Goal: Navigation & Orientation: Find specific page/section

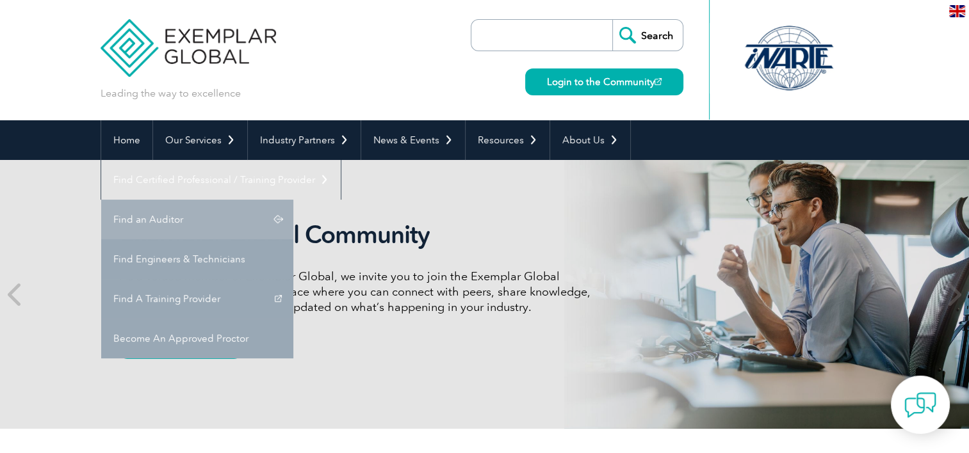
click at [293, 200] on link "Find an Auditor" at bounding box center [197, 220] width 192 height 40
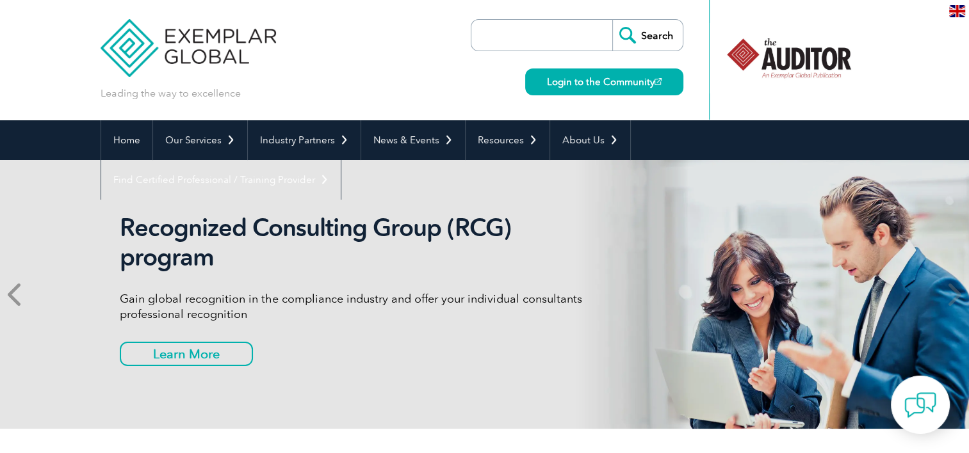
click at [10, 308] on span at bounding box center [15, 294] width 31 height 269
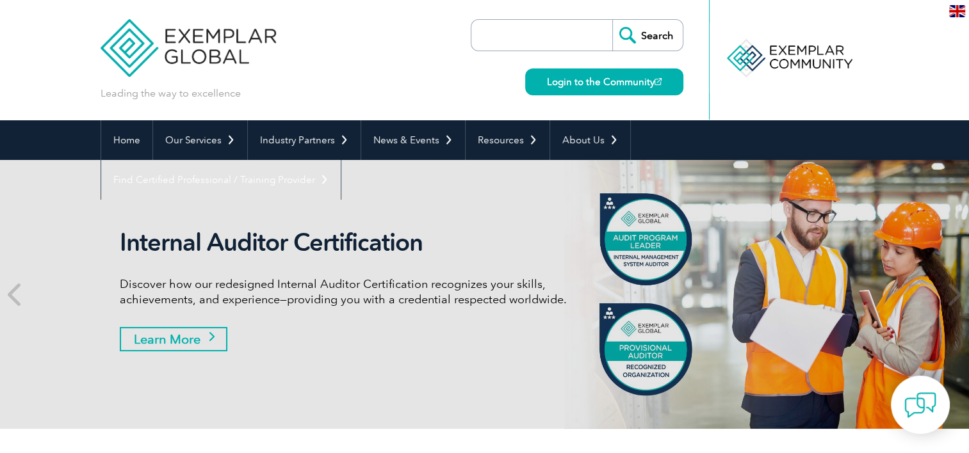
click at [210, 333] on link "Learn More" at bounding box center [174, 339] width 108 height 24
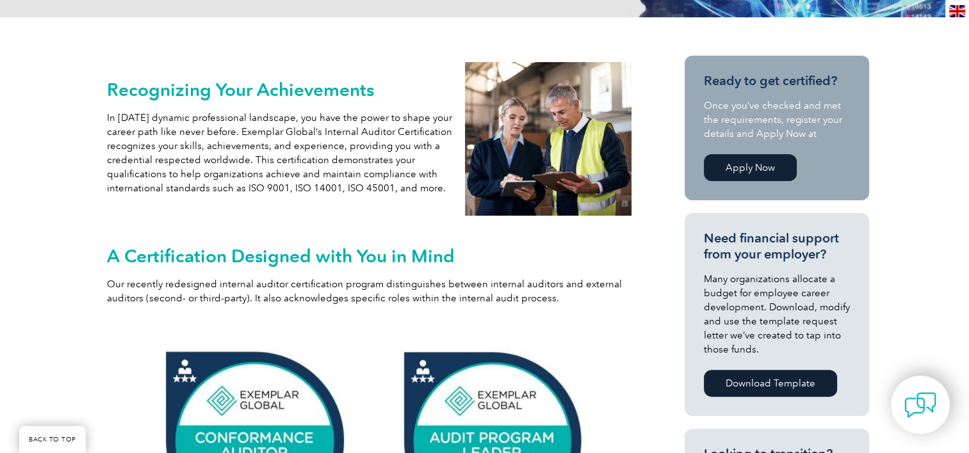
scroll to position [274, 0]
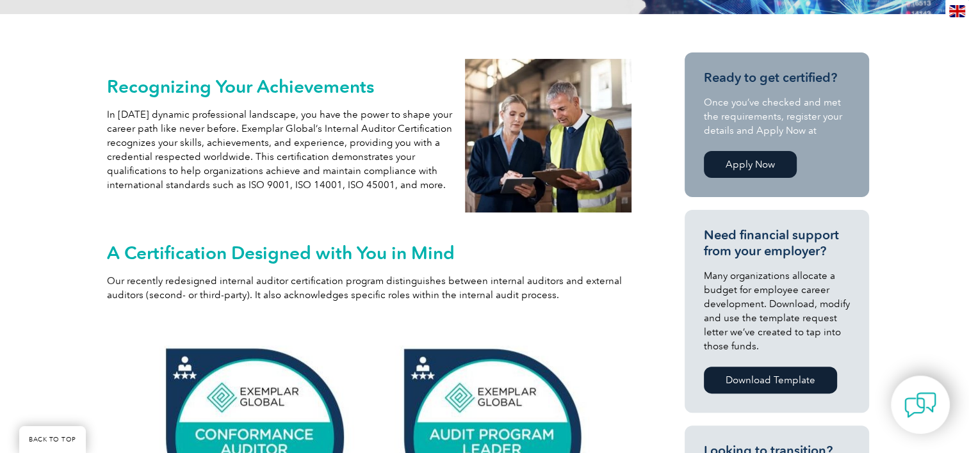
click at [742, 156] on link "Apply Now" at bounding box center [750, 164] width 93 height 27
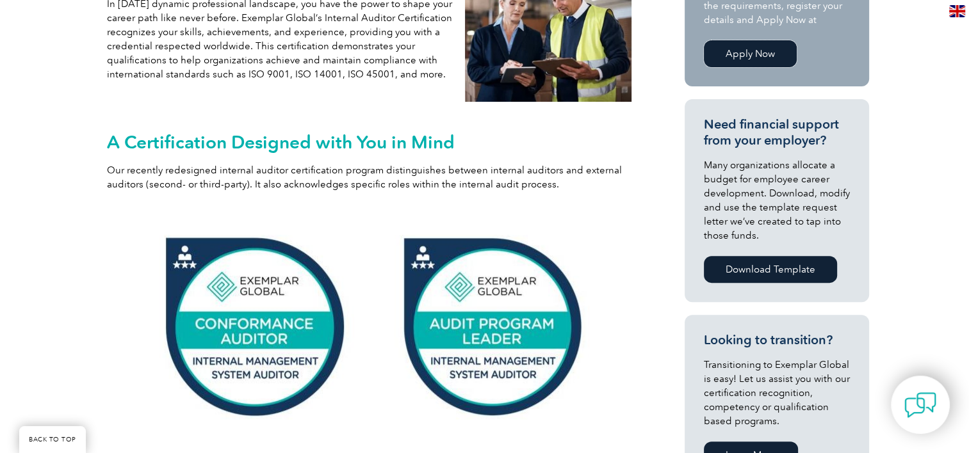
scroll to position [0, 0]
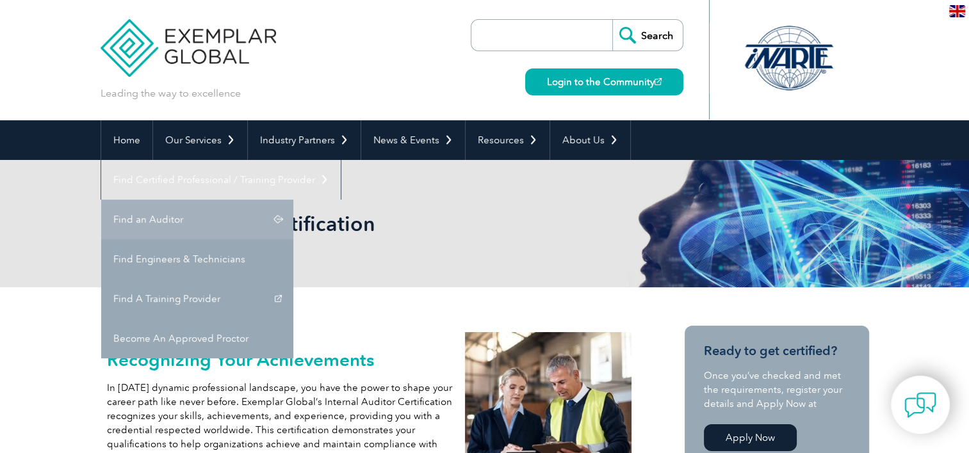
click at [293, 200] on link "Find an Auditor" at bounding box center [197, 220] width 192 height 40
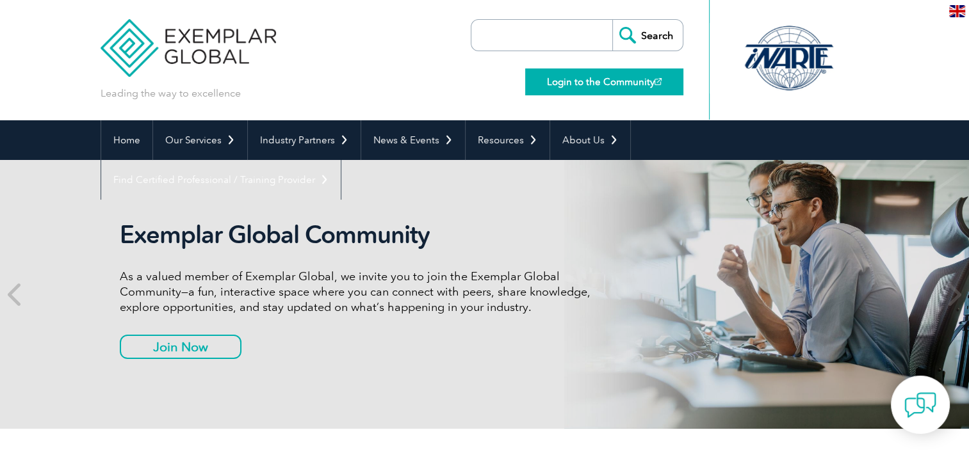
click at [613, 82] on link "Login to the Community" at bounding box center [604, 82] width 158 height 27
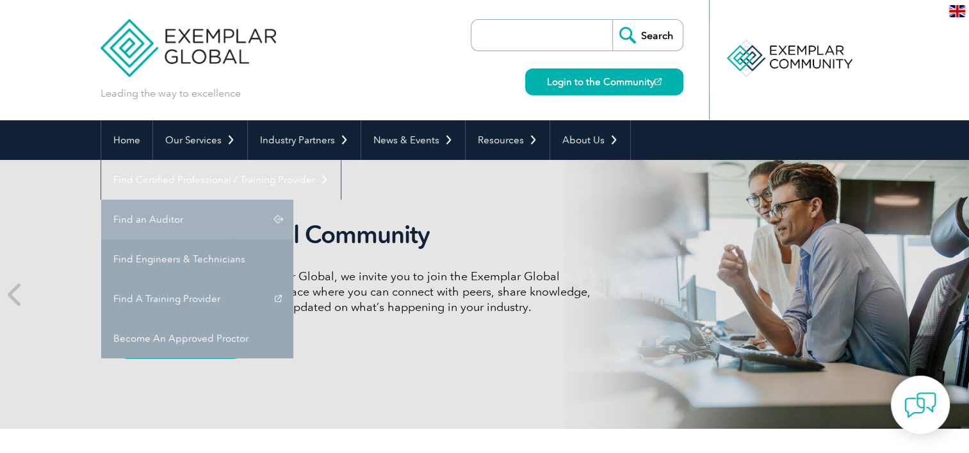
click at [293, 200] on link "Find an Auditor" at bounding box center [197, 220] width 192 height 40
